Goal: Check status: Check status

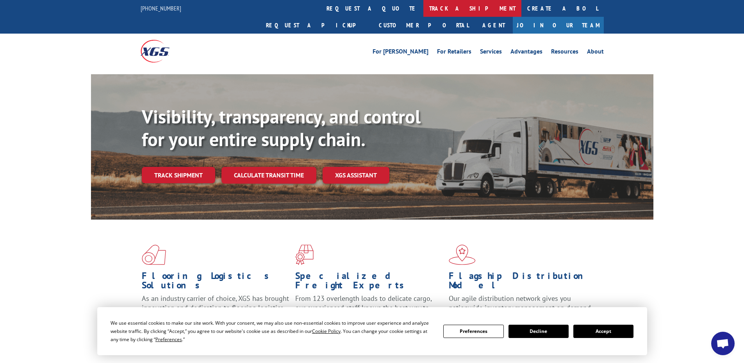
click at [424, 7] on link "track a shipment" at bounding box center [473, 8] width 98 height 17
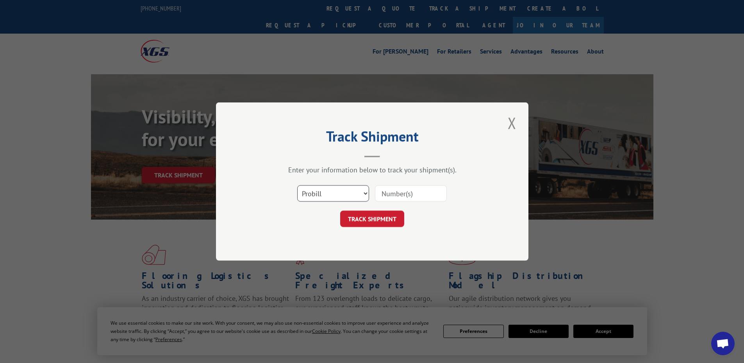
click at [364, 191] on select "Select category... Probill BOL PO" at bounding box center [333, 193] width 72 height 16
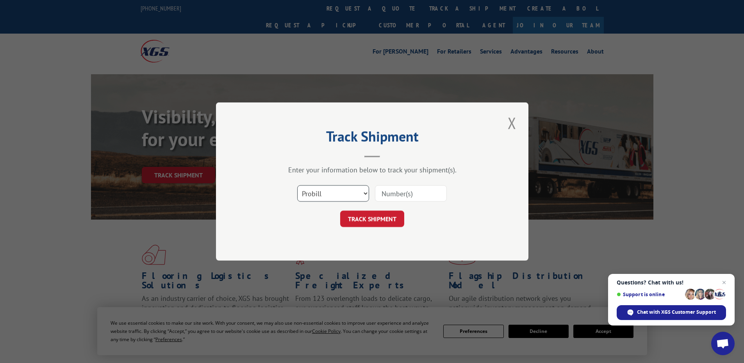
select select "bol"
click at [297, 185] on select "Select category... Probill BOL PO" at bounding box center [333, 193] width 72 height 16
click at [406, 192] on input at bounding box center [411, 193] width 72 height 16
paste input "421312"
type input "421312"
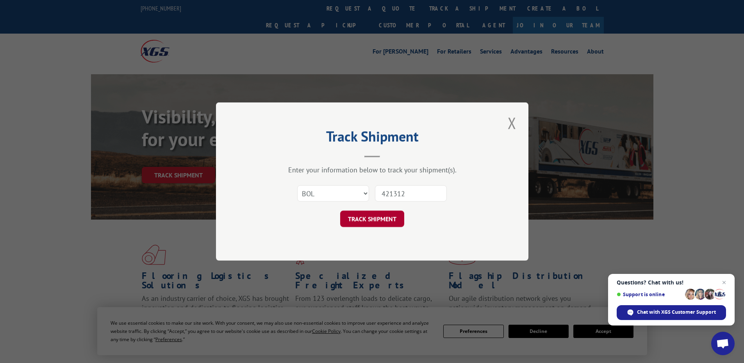
click at [384, 214] on button "TRACK SHIPMENT" at bounding box center [372, 219] width 64 height 16
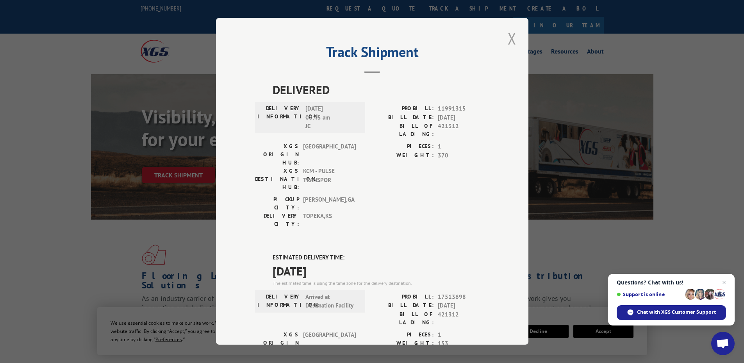
click at [509, 39] on button "Close modal" at bounding box center [512, 38] width 13 height 21
